Goal: Information Seeking & Learning: Learn about a topic

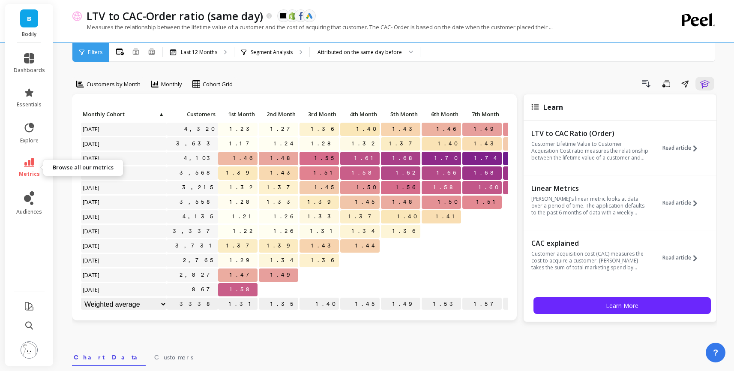
click at [21, 165] on link "metrics" at bounding box center [29, 168] width 31 height 20
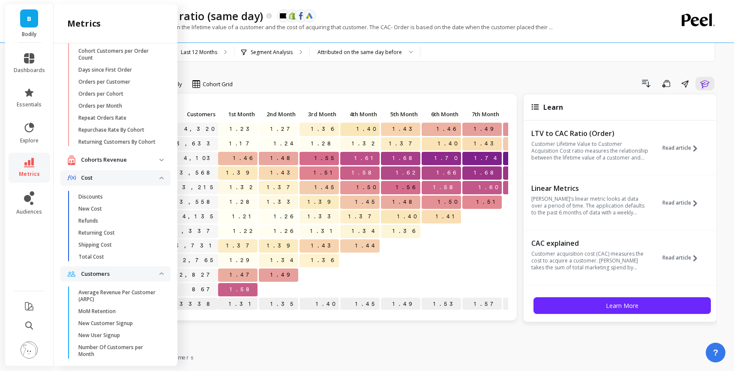
scroll to position [154, 0]
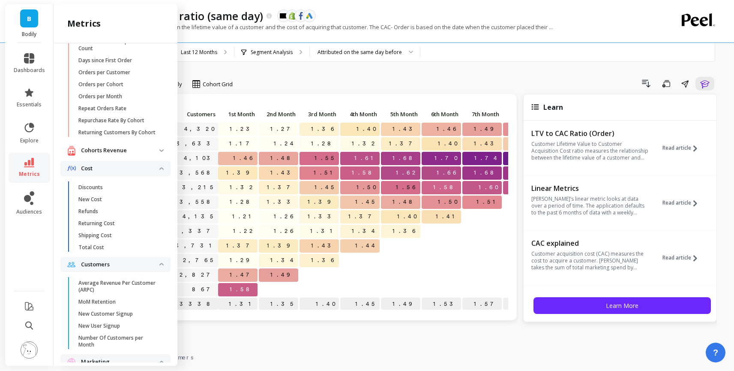
click at [111, 151] on p "Cohorts Revenue" at bounding box center [120, 150] width 78 height 9
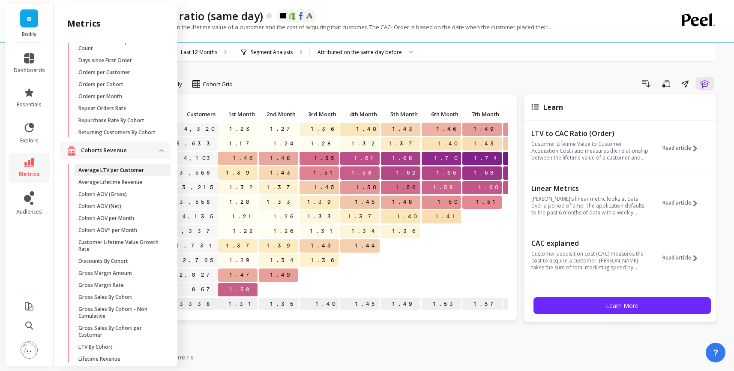
click at [113, 168] on p "Average LTV per Customer" at bounding box center [111, 170] width 66 height 7
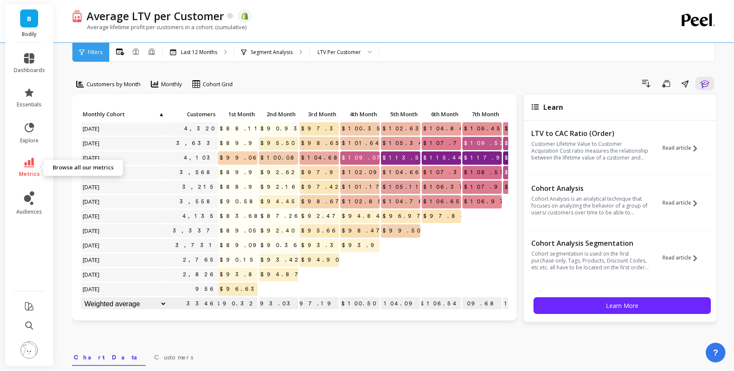
click at [33, 163] on icon at bounding box center [29, 162] width 10 height 9
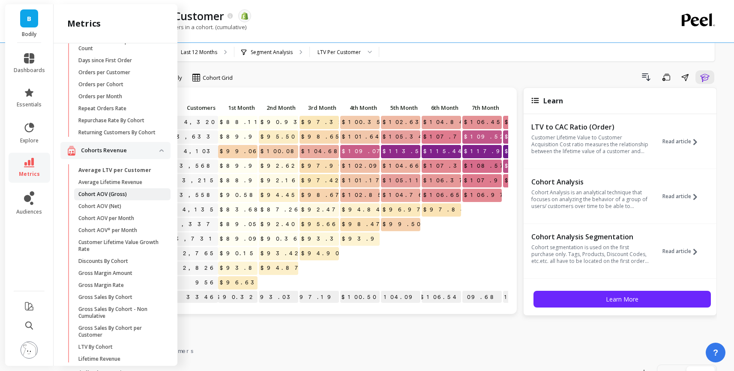
scroll to position [7, 0]
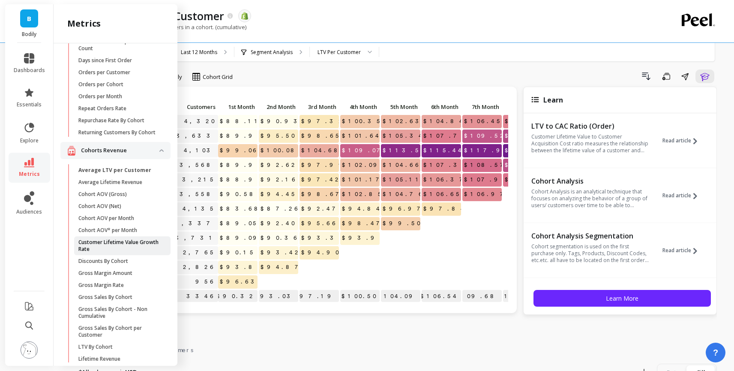
click at [140, 244] on p "Customer Lifetime Value Growth Rate" at bounding box center [119, 246] width 82 height 14
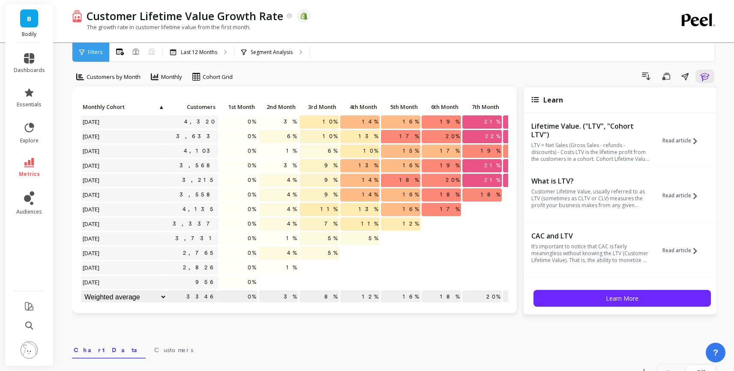
click at [31, 166] on icon at bounding box center [29, 162] width 10 height 9
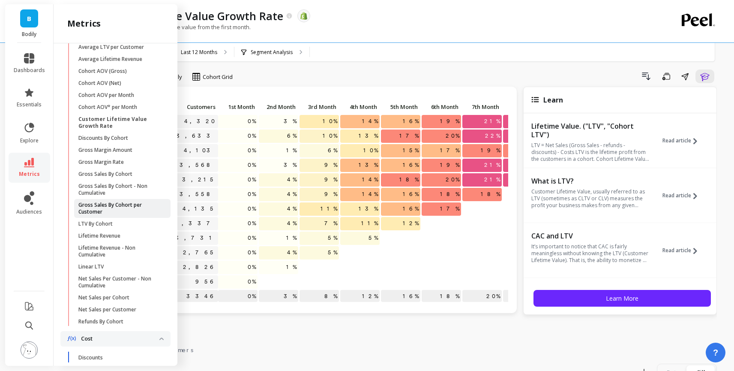
scroll to position [291, 0]
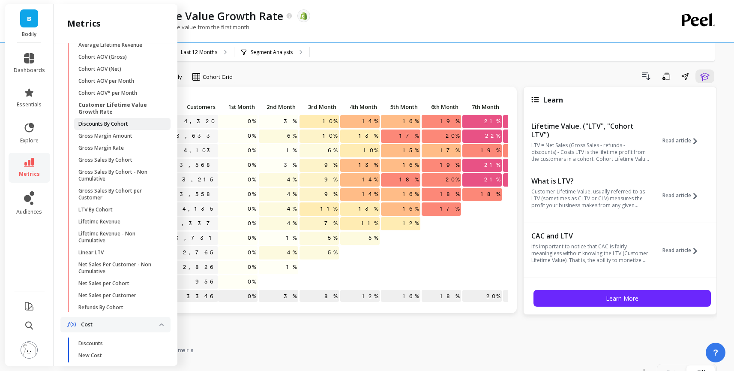
click at [120, 127] on p "Discounts By Cohort" at bounding box center [103, 123] width 50 height 7
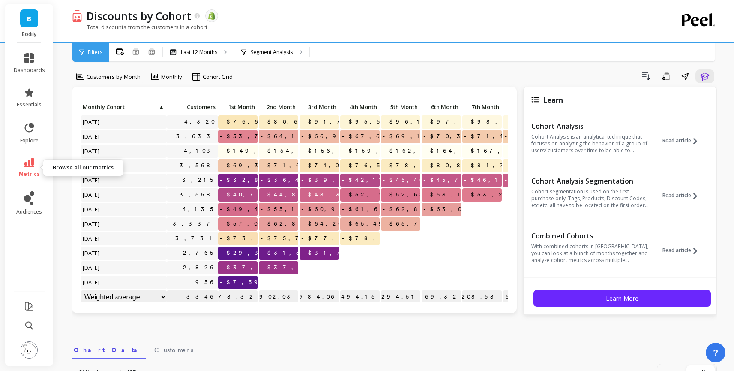
click at [36, 171] on span "metrics" at bounding box center [29, 174] width 21 height 7
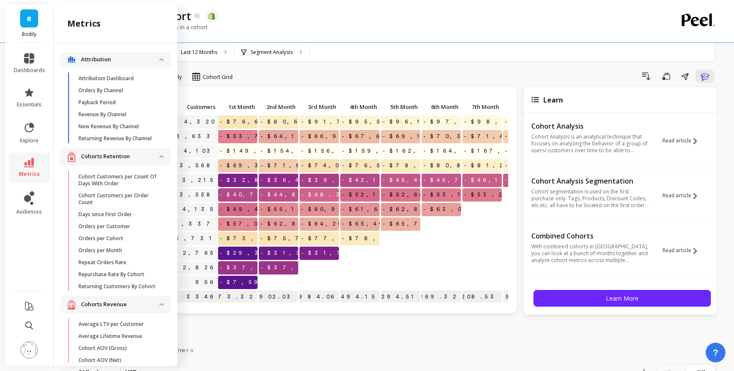
scroll to position [291, 0]
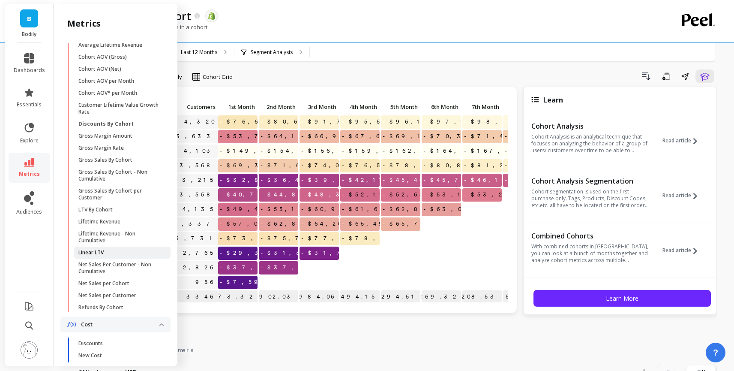
click at [89, 252] on p "Linear LTV" at bounding box center [90, 252] width 25 height 7
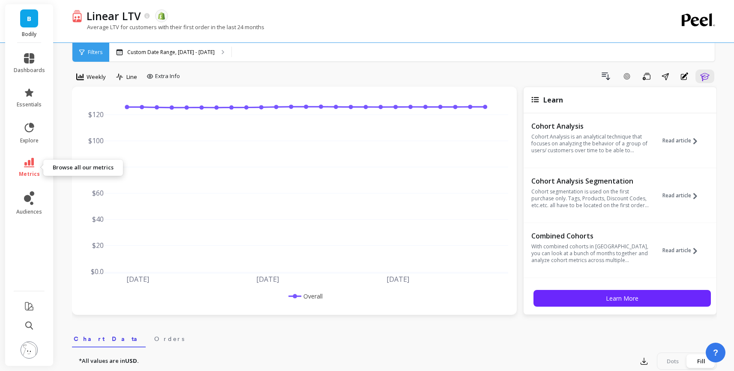
click at [29, 164] on icon at bounding box center [29, 162] width 10 height 9
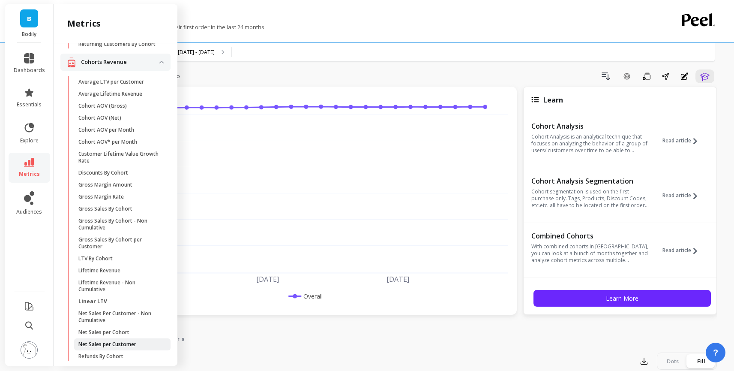
scroll to position [241, 0]
click at [105, 160] on p "Customer Lifetime Value Growth Rate" at bounding box center [119, 158] width 82 height 14
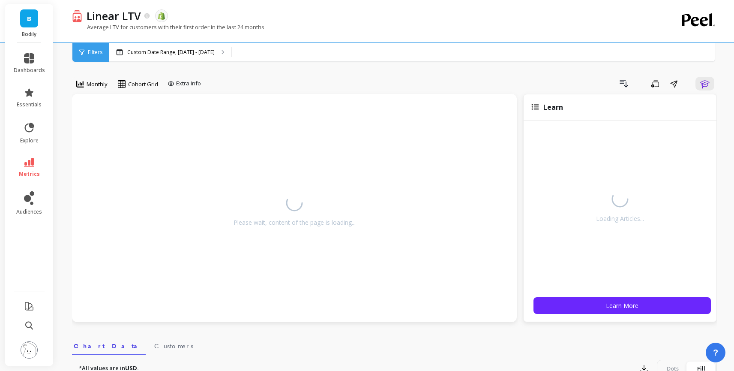
scroll to position [7, 0]
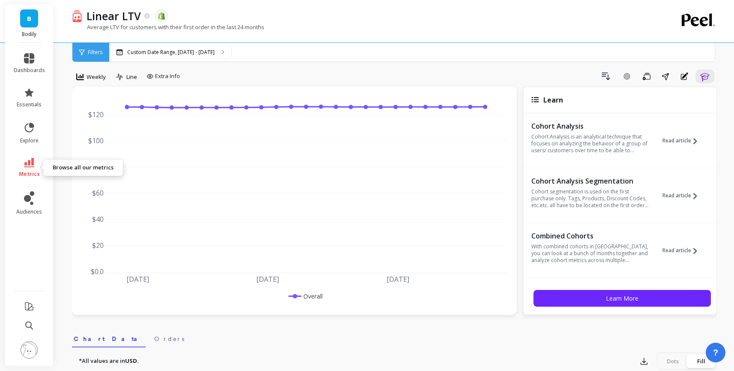
click at [25, 168] on link "metrics" at bounding box center [29, 168] width 31 height 20
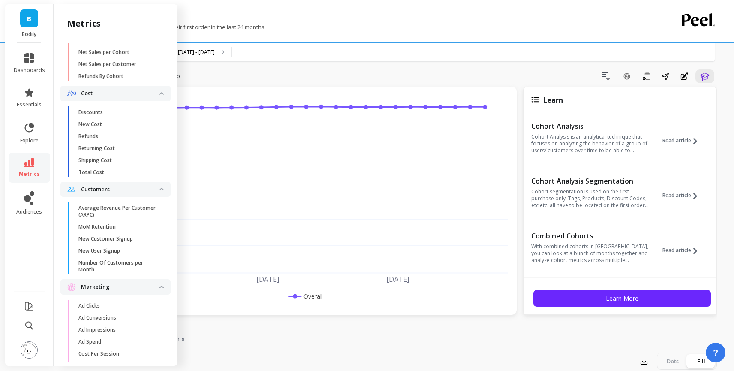
scroll to position [567, 0]
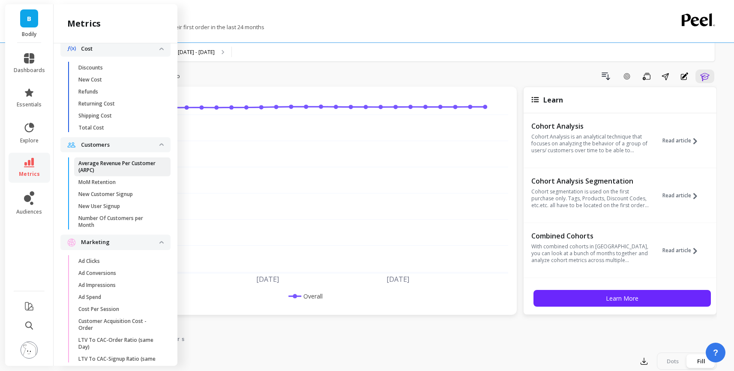
click at [117, 165] on p "Average Revenue Per Customer (ARPC)" at bounding box center [119, 167] width 82 height 14
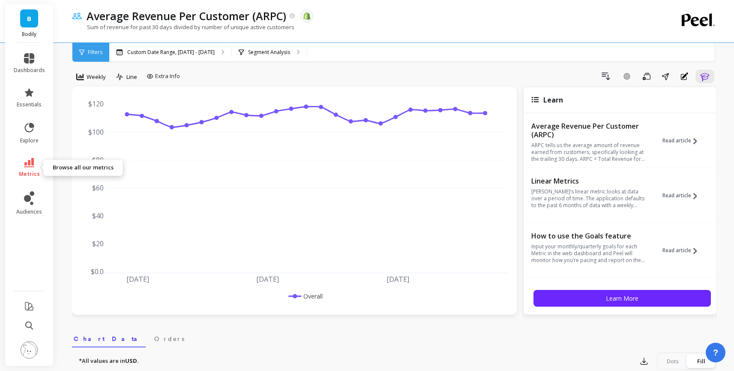
click at [26, 168] on link "metrics" at bounding box center [29, 168] width 31 height 20
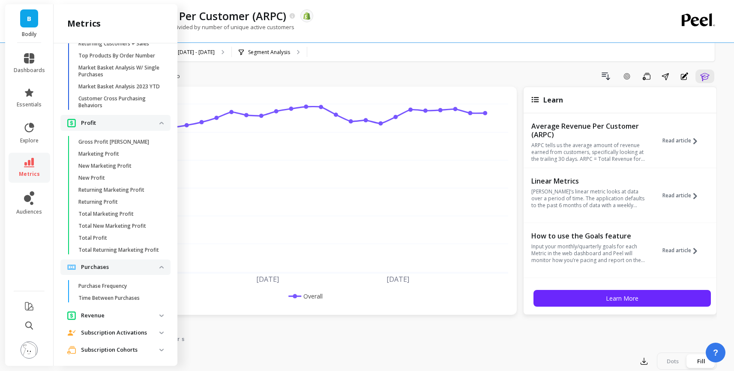
scroll to position [1945, 0]
